Goal: Transaction & Acquisition: Purchase product/service

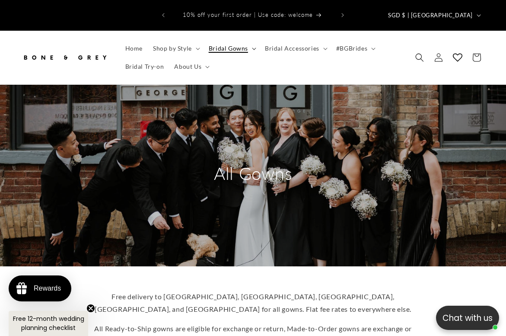
click at [249, 42] on summary "Bridal Gowns" at bounding box center [231, 48] width 56 height 18
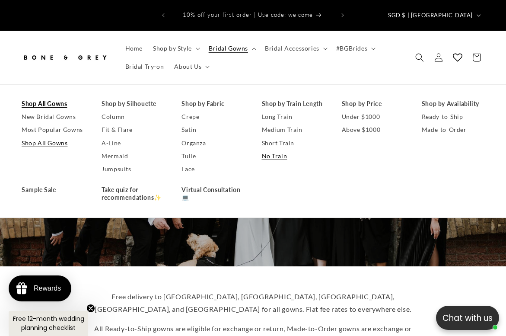
click at [278, 149] on link "No Train" at bounding box center [293, 155] width 63 height 13
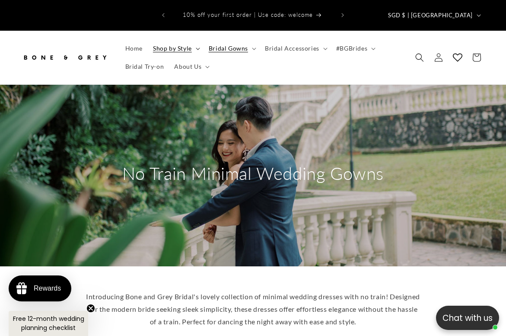
click at [185, 44] on span "Shop by Style" at bounding box center [172, 48] width 39 height 8
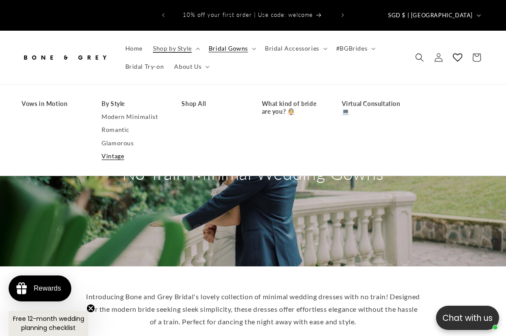
click at [118, 150] on link "Vintage" at bounding box center [132, 155] width 63 height 13
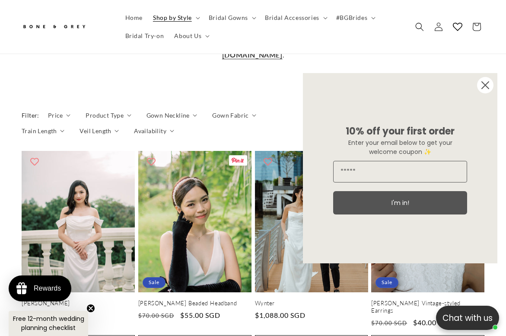
scroll to position [502, 0]
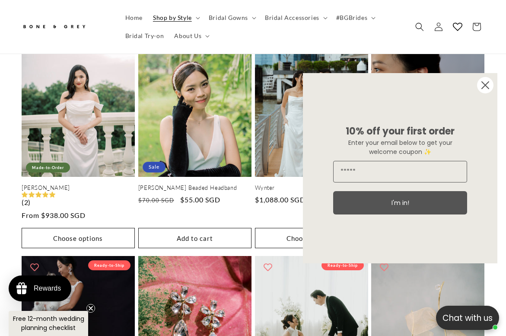
click at [481, 86] on circle "Close dialog" at bounding box center [485, 85] width 16 height 16
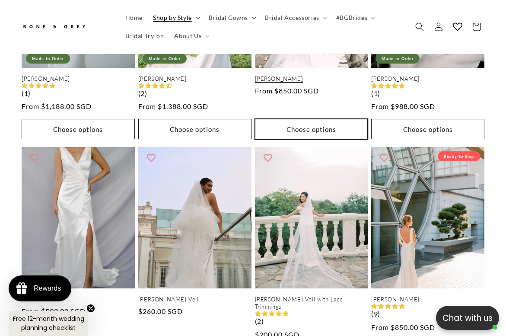
scroll to position [1274, 0]
